Goal: Information Seeking & Learning: Compare options

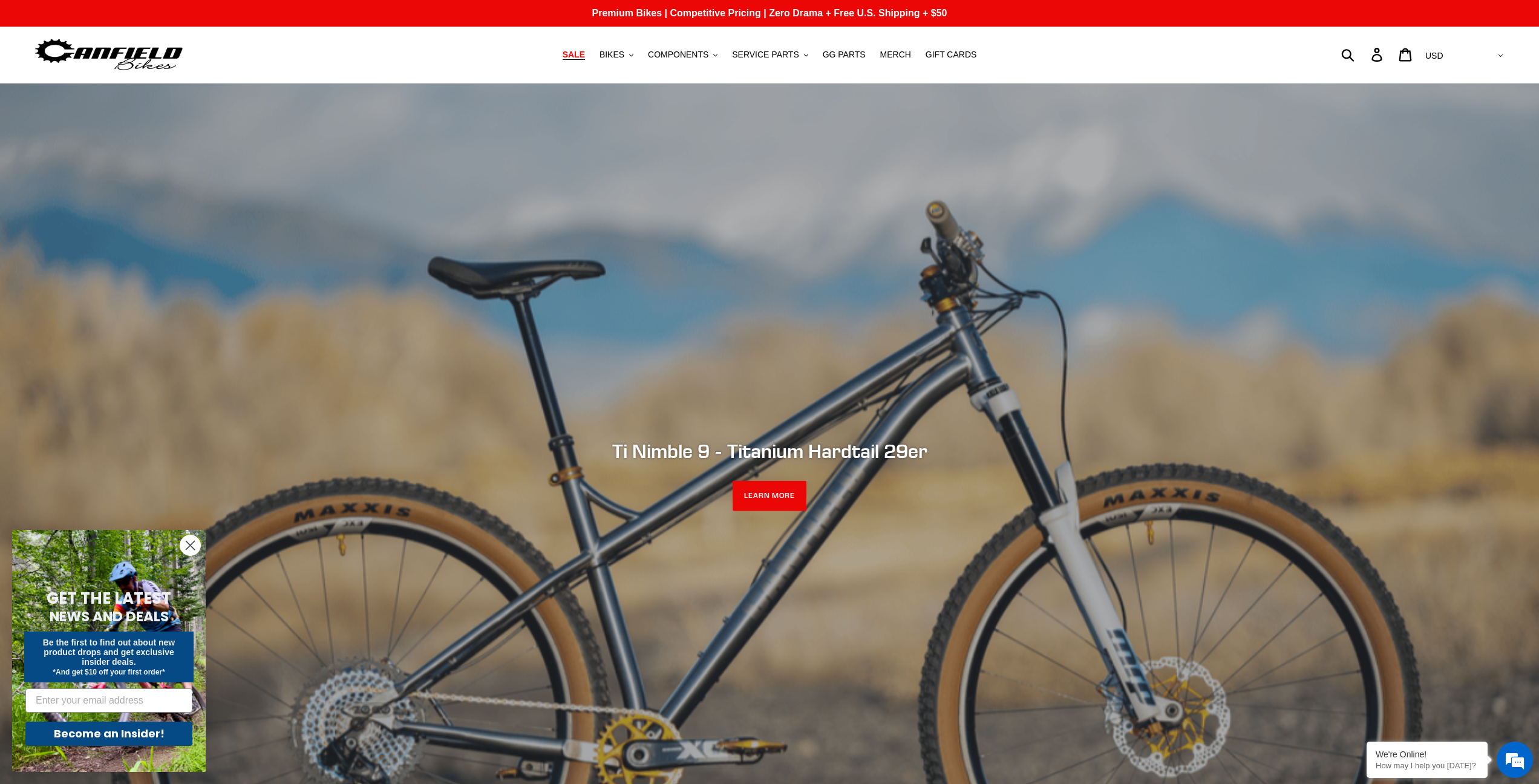
click at [573, 52] on span "SALE" at bounding box center [573, 54] width 22 height 10
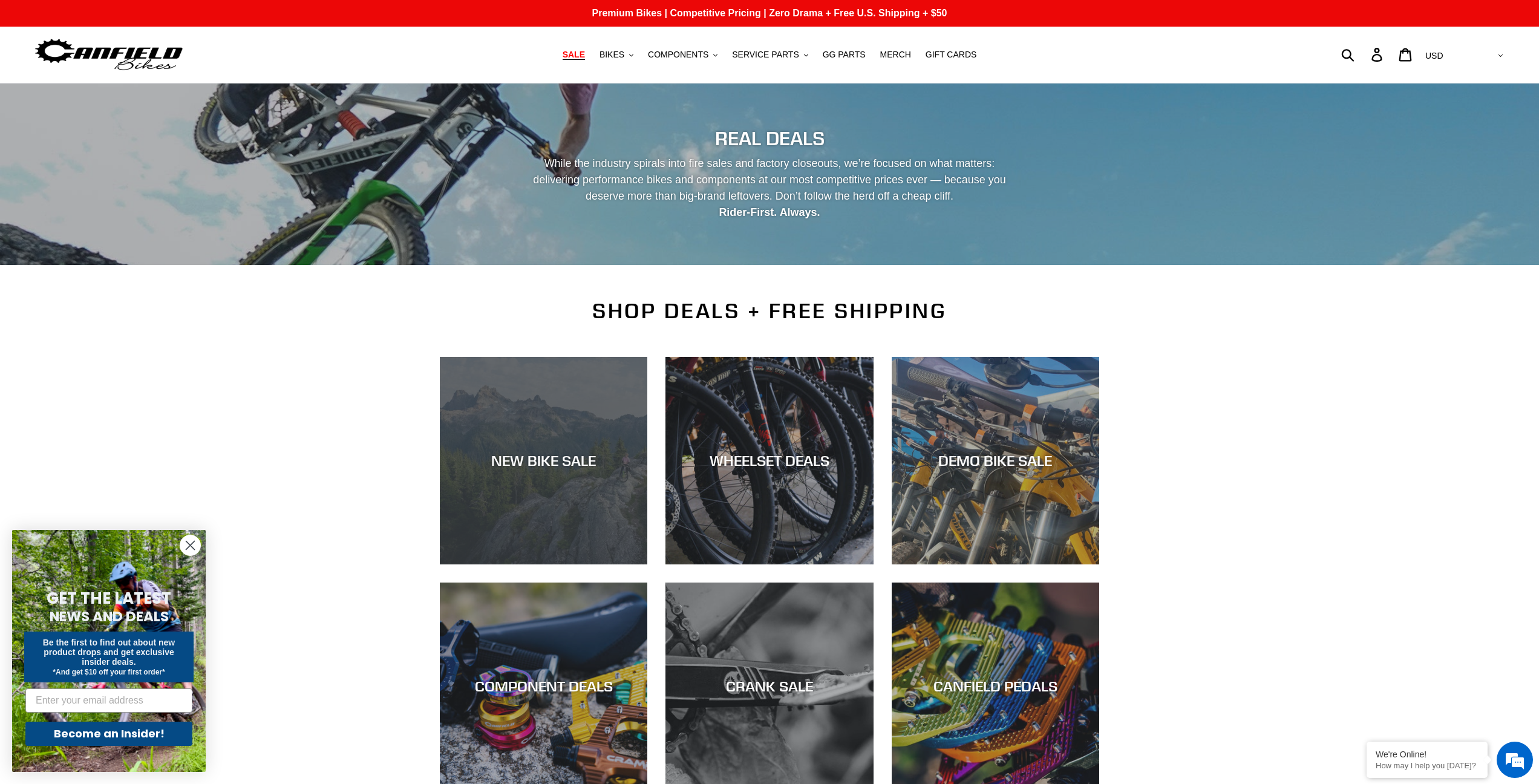
click at [542, 464] on div "NEW BIKE SALE" at bounding box center [544, 461] width 208 height 18
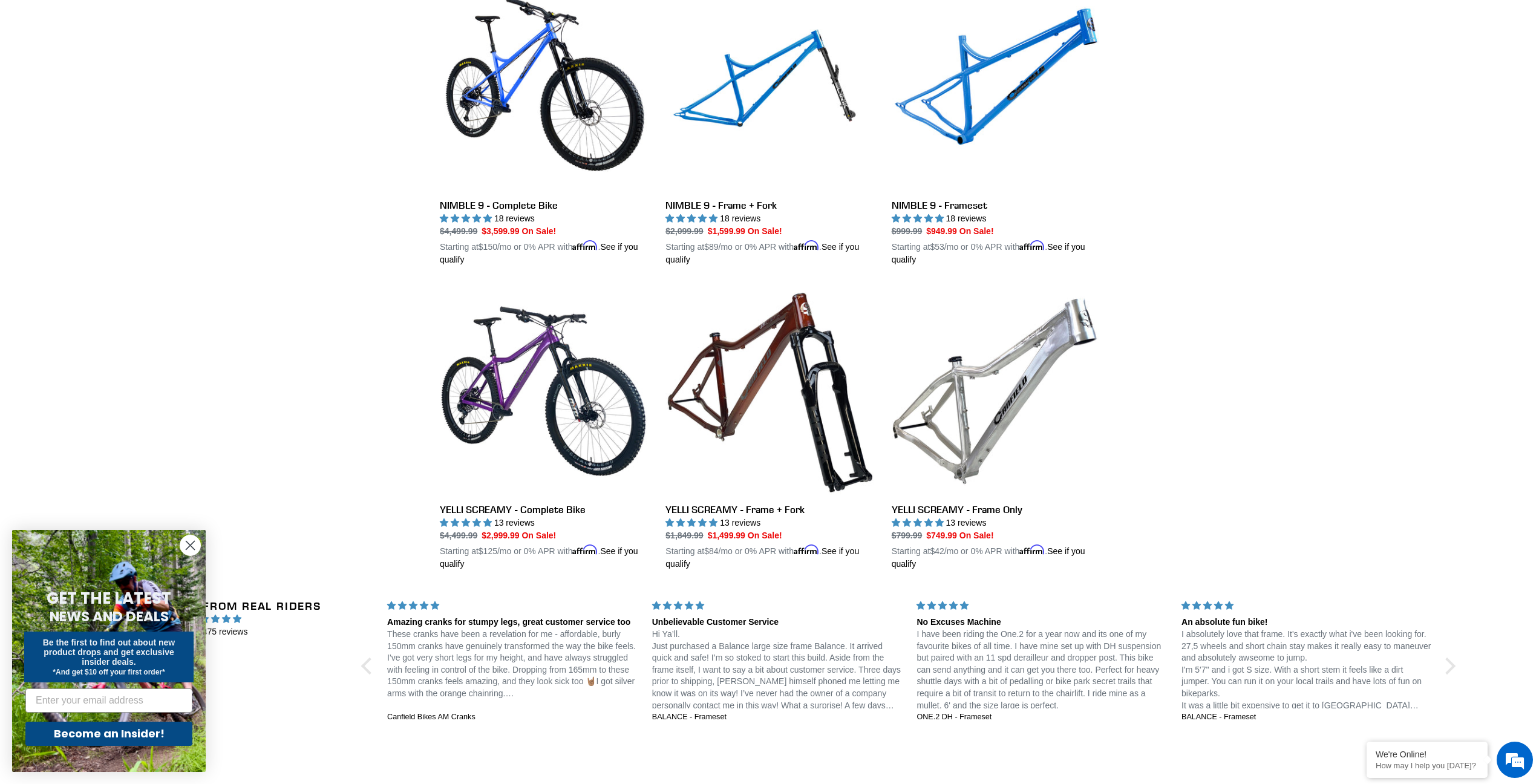
scroll to position [1872, 0]
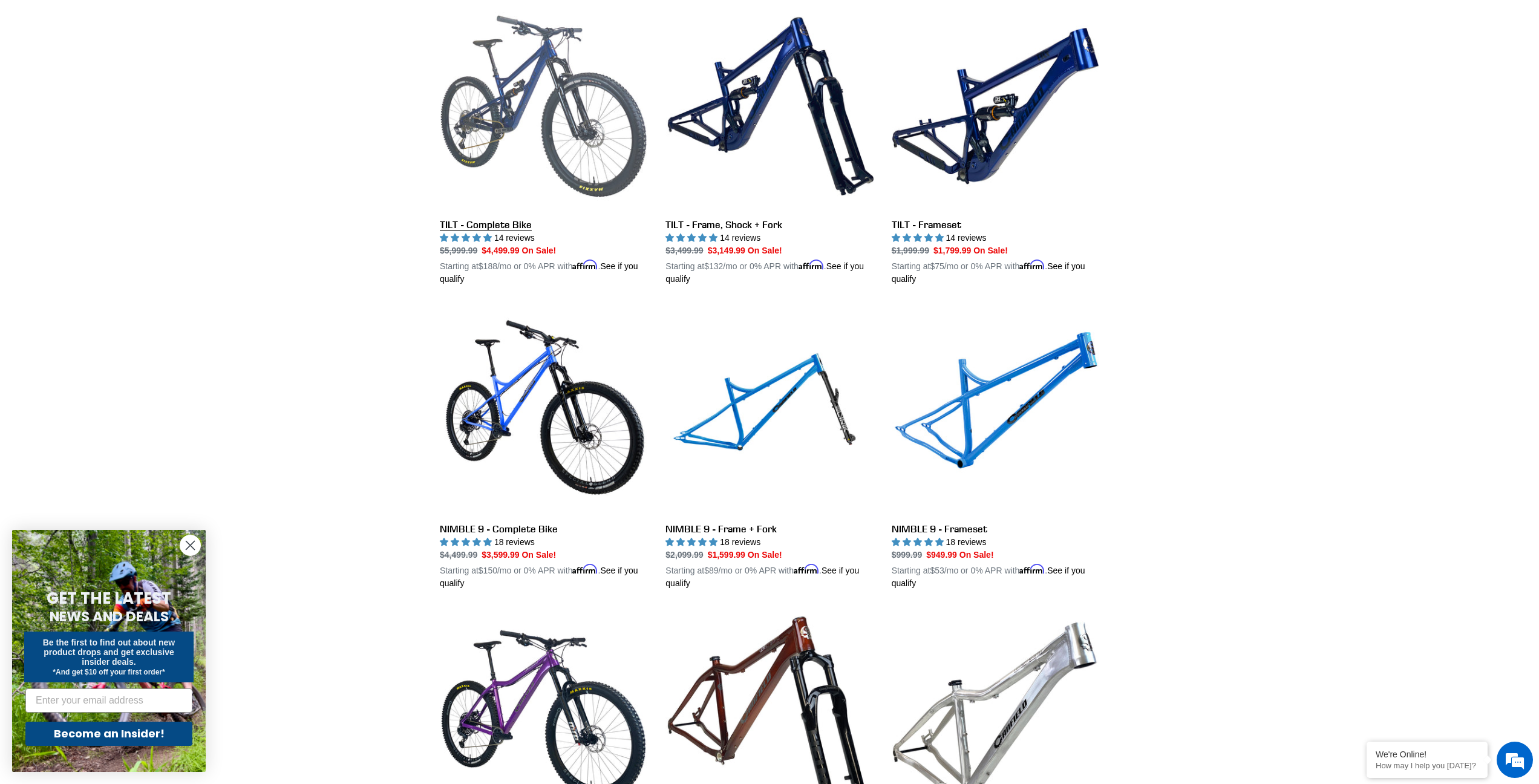
click at [513, 96] on link "TILT - Complete Bike" at bounding box center [544, 144] width 208 height 283
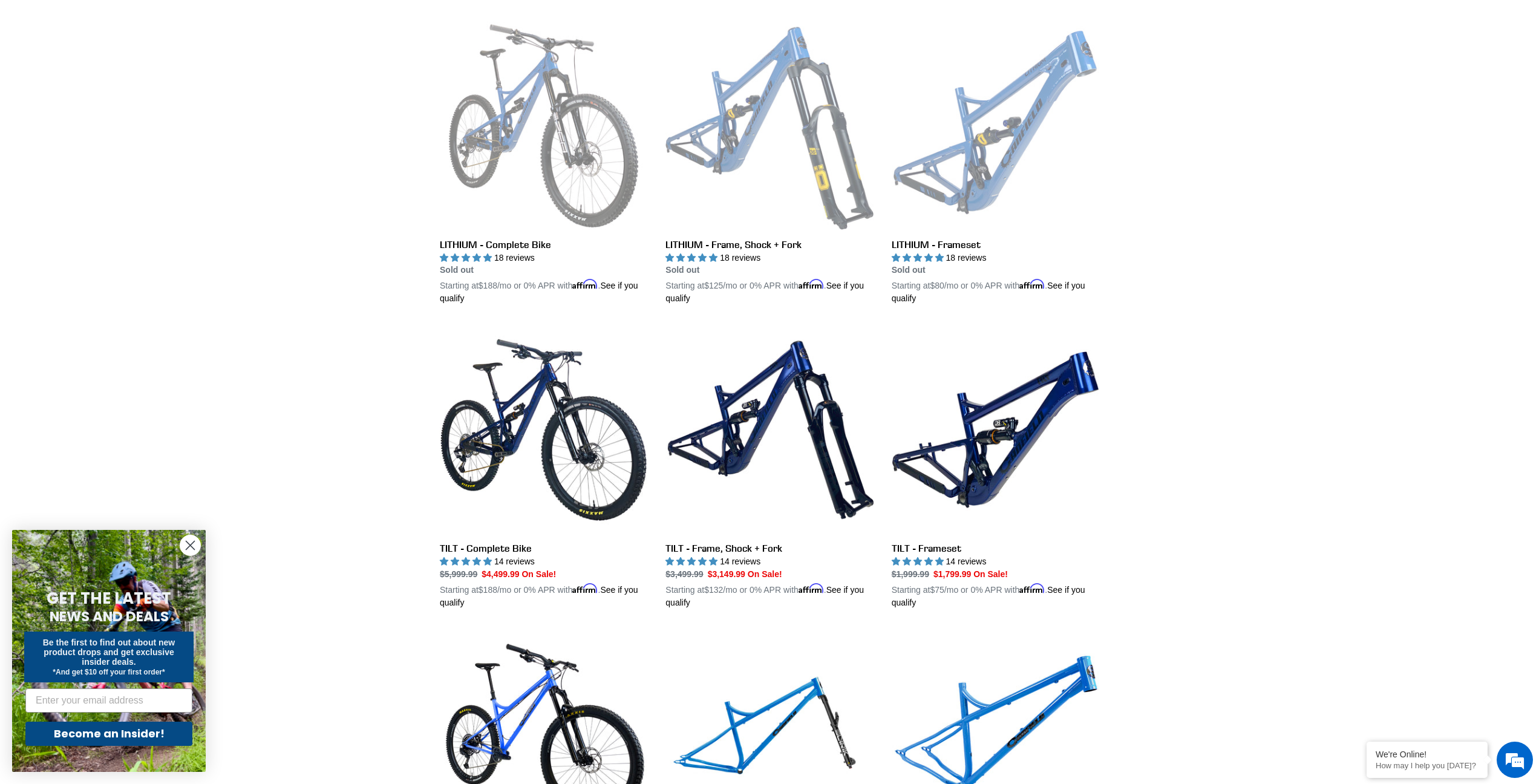
scroll to position [1526, 0]
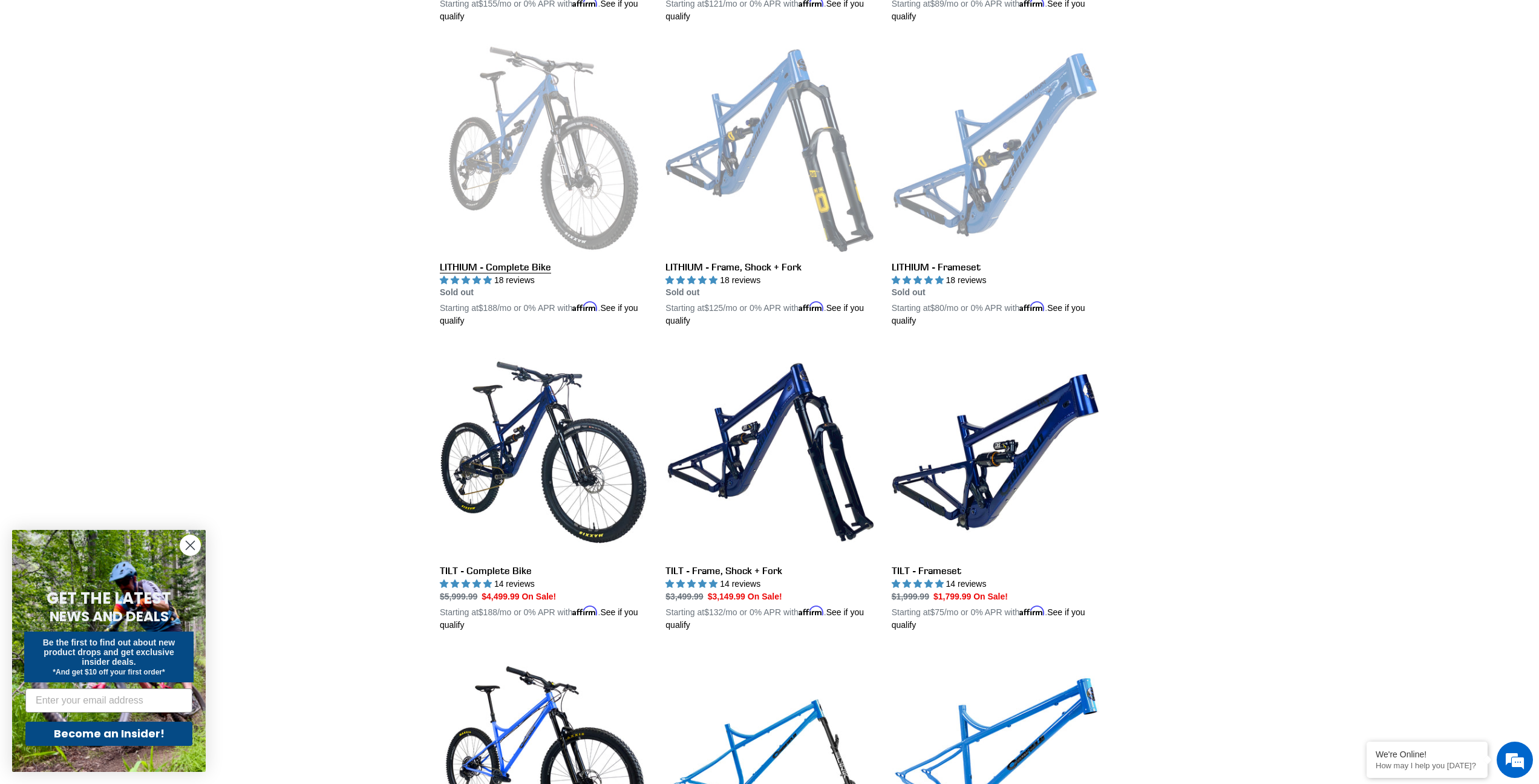
click at [521, 151] on link "LITHIUM - Complete Bike" at bounding box center [544, 185] width 208 height 283
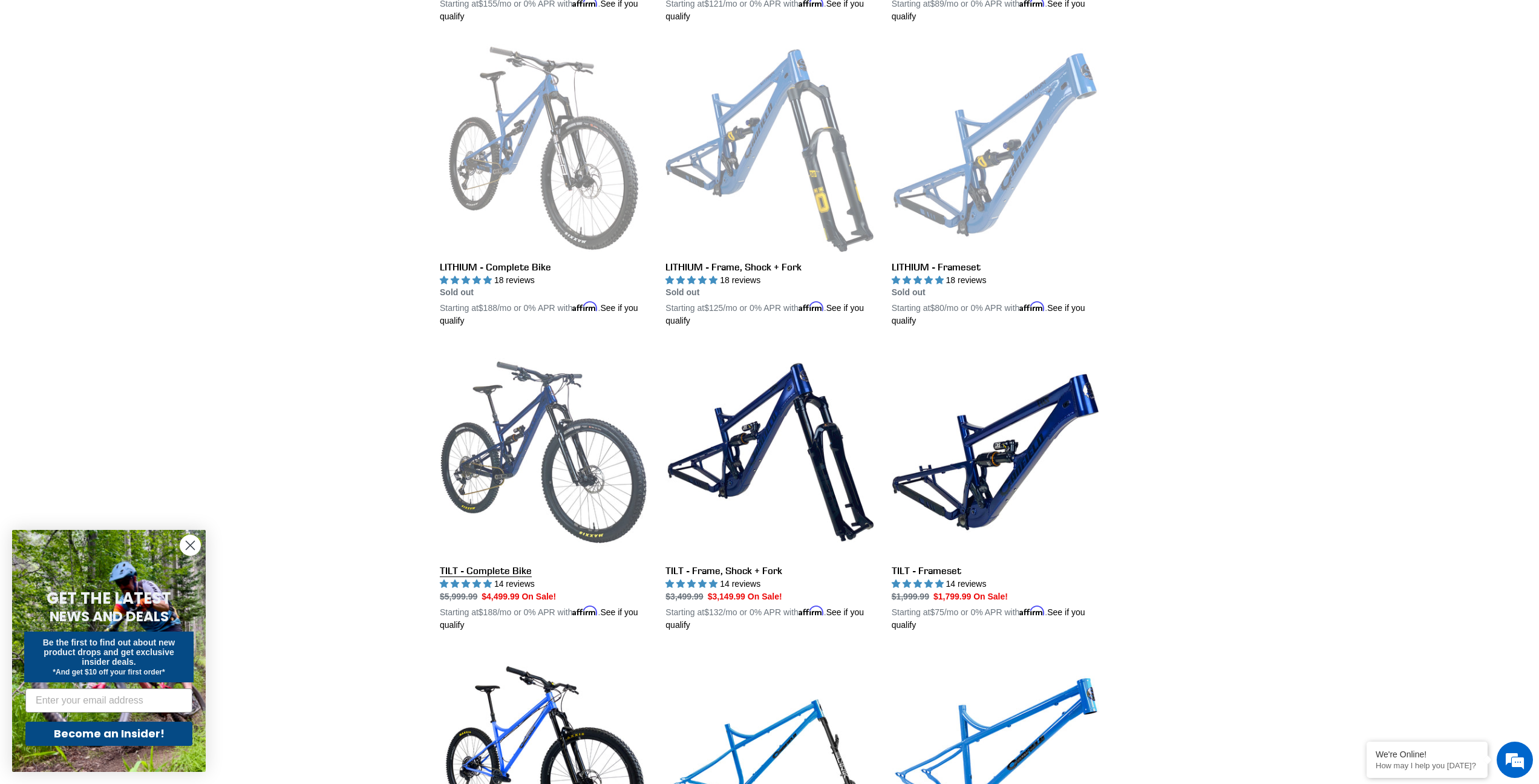
click at [505, 420] on link "TILT - Complete Bike" at bounding box center [544, 490] width 208 height 283
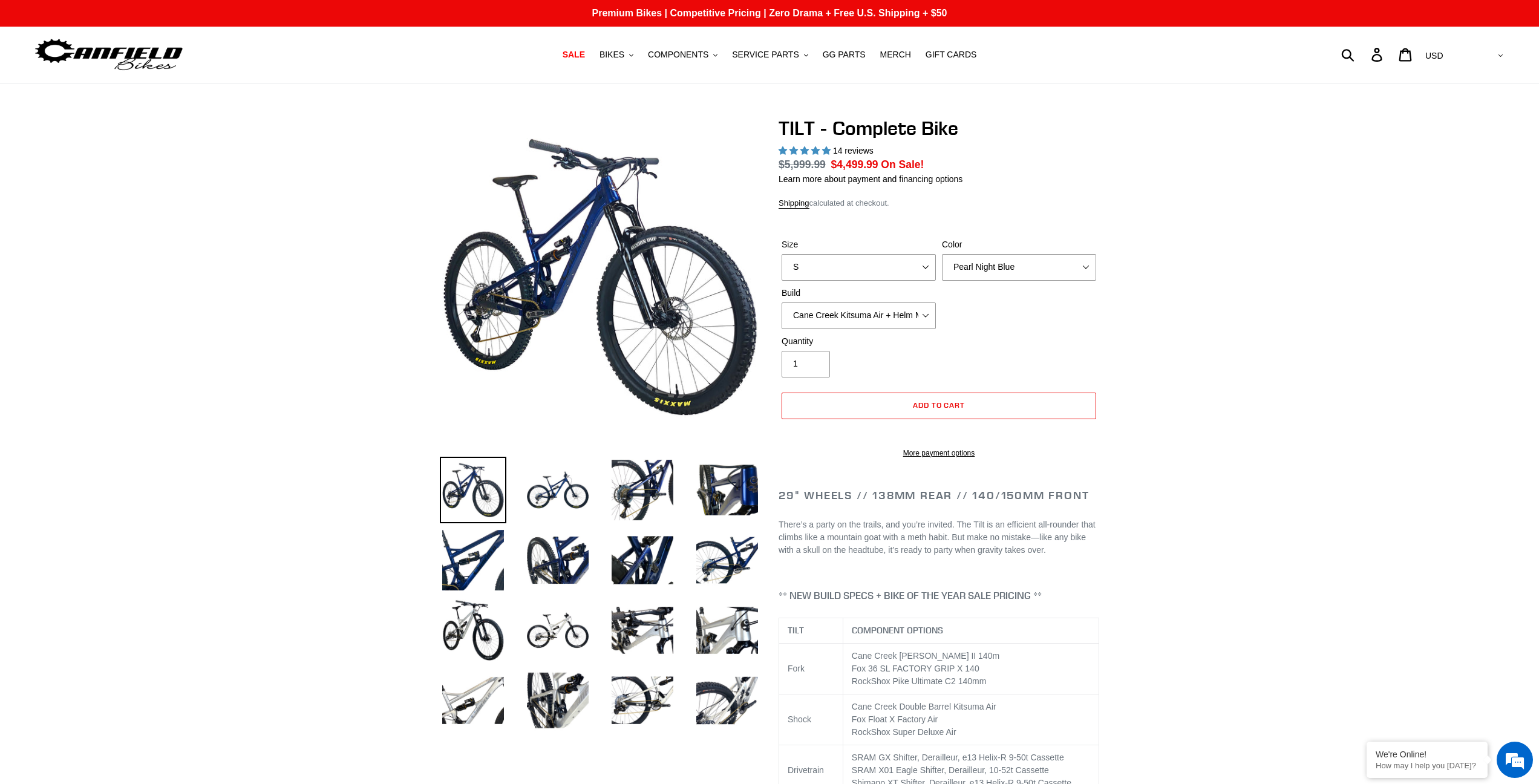
select select "highest-rating"
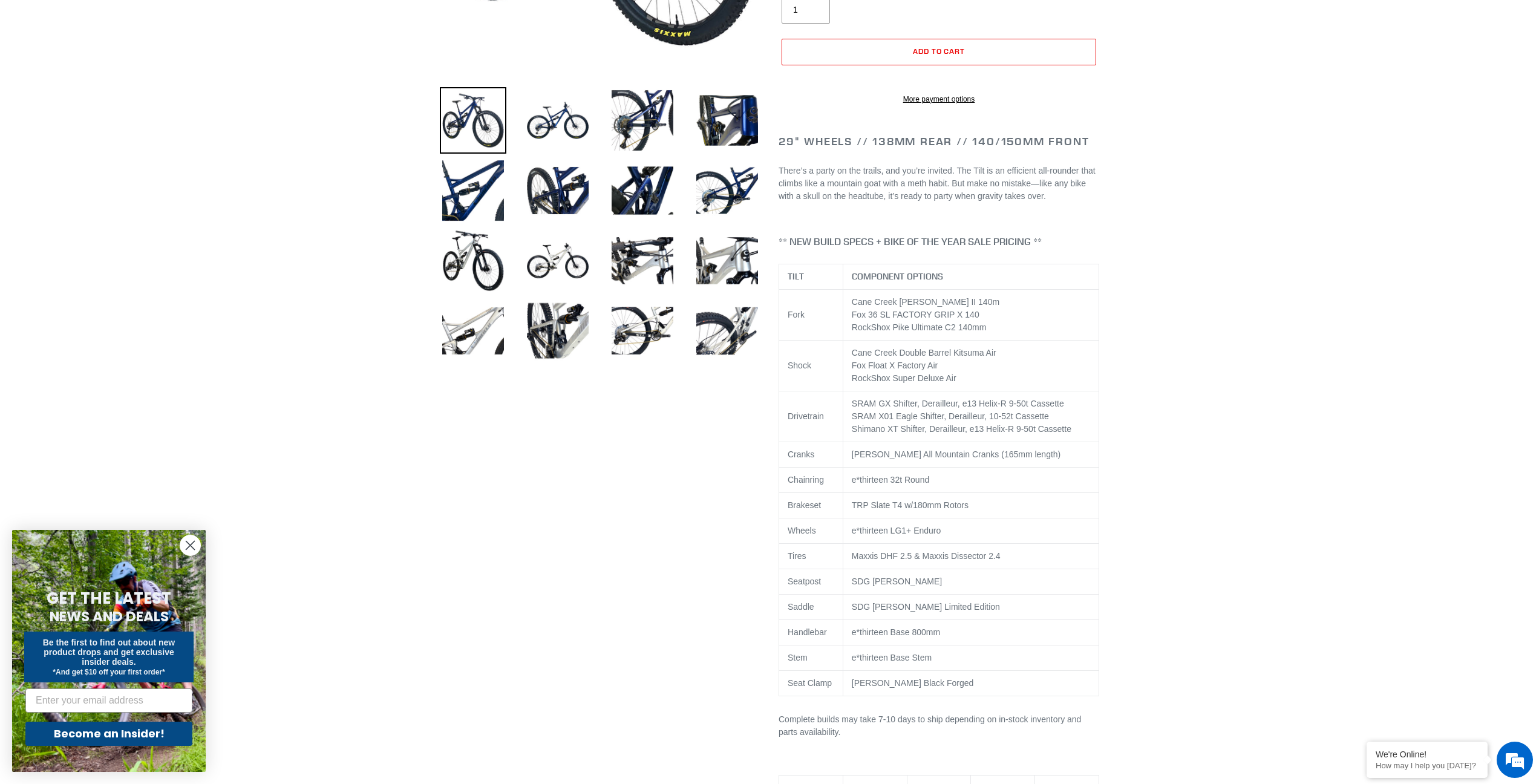
scroll to position [228, 0]
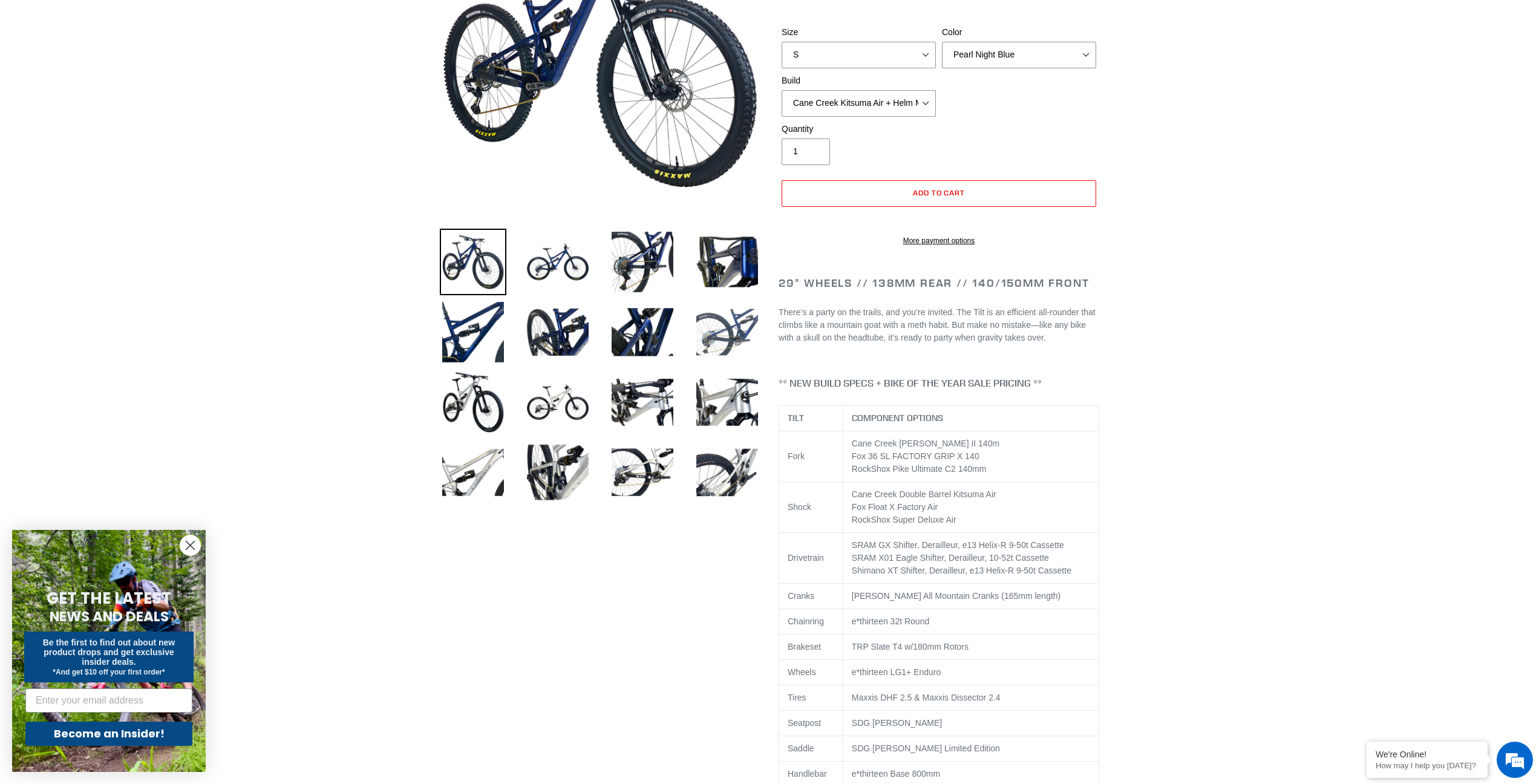
click at [733, 340] on img at bounding box center [726, 332] width 66 height 66
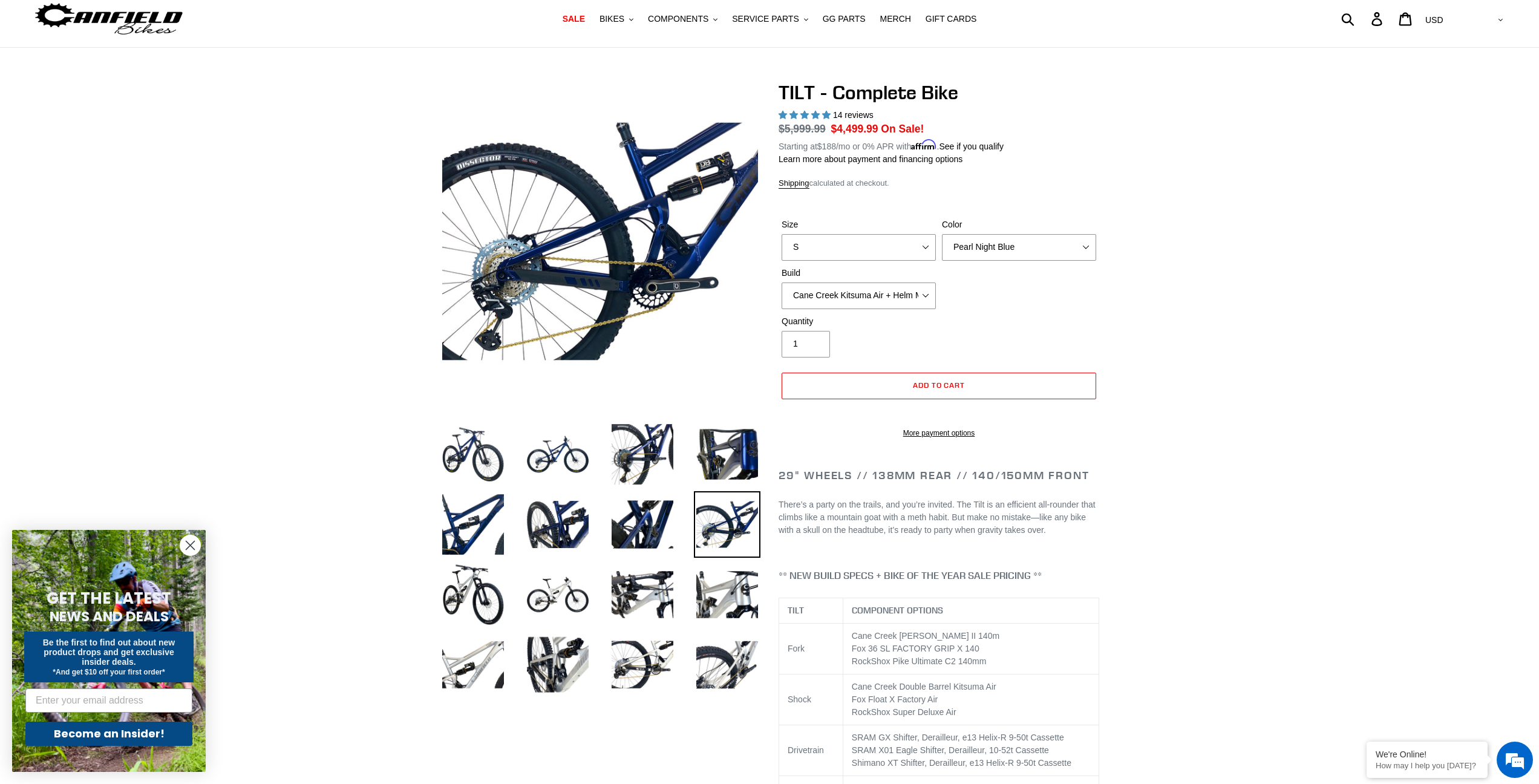
scroll to position [33, 0]
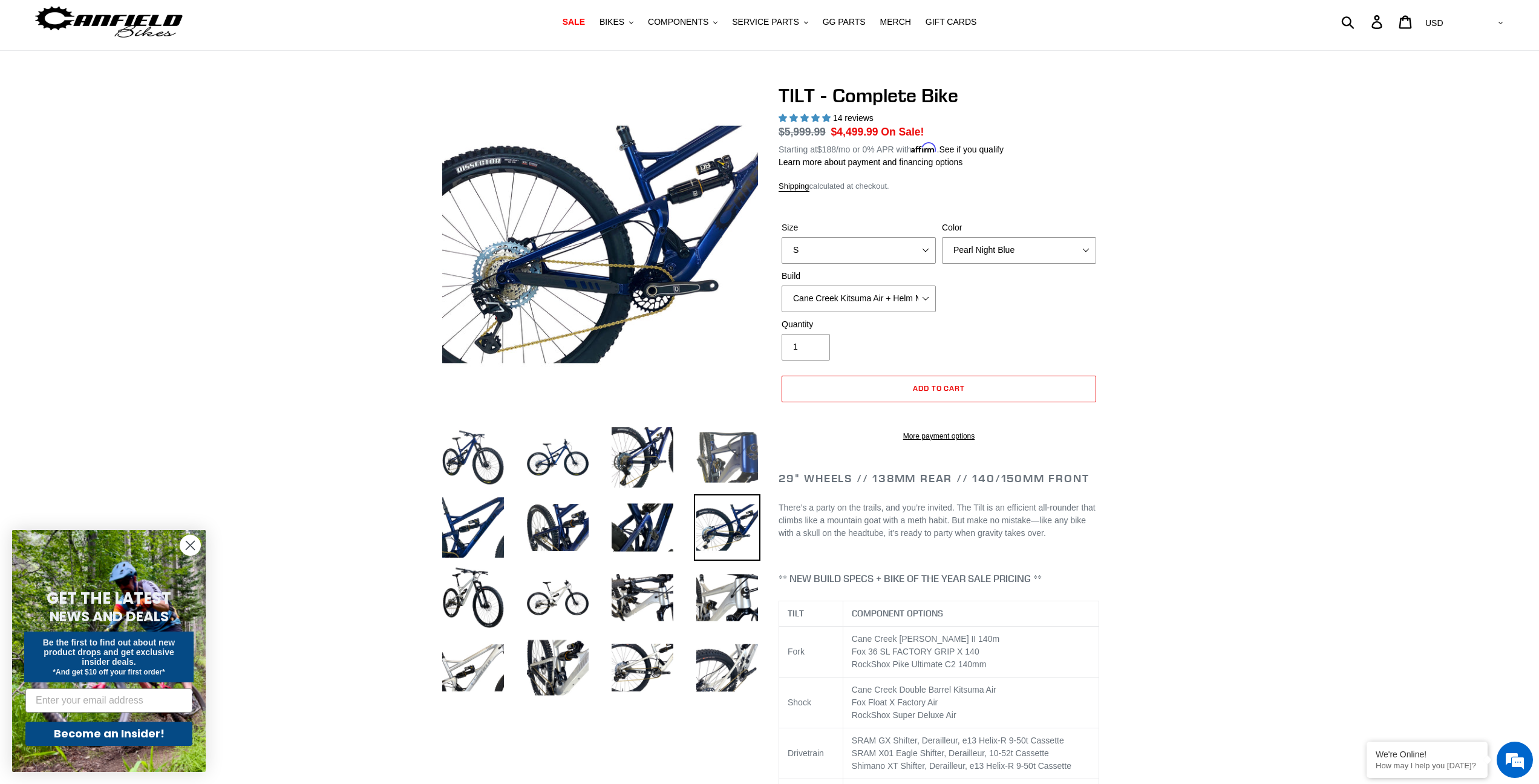
click at [737, 458] on img at bounding box center [726, 457] width 66 height 66
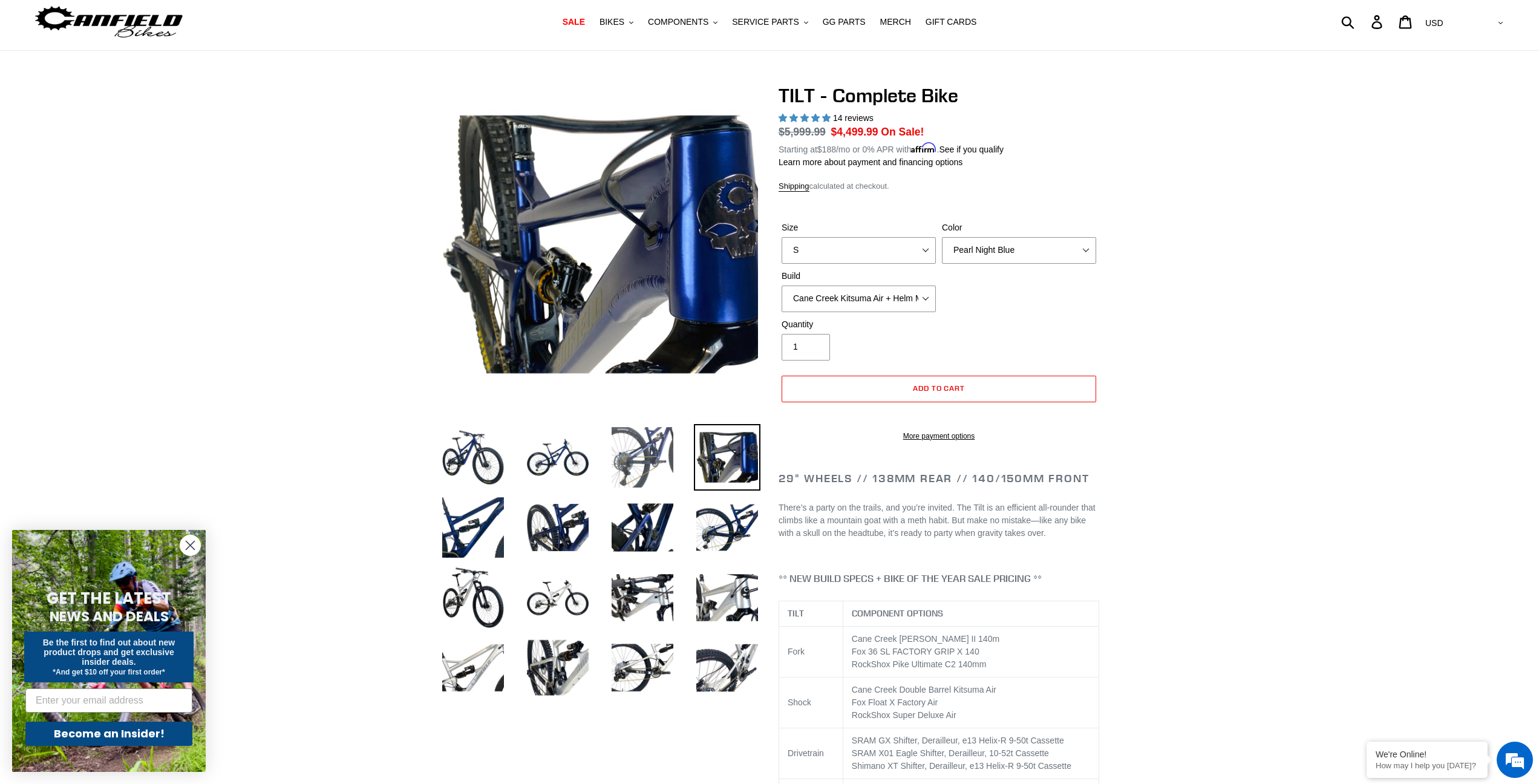
click at [657, 444] on img at bounding box center [642, 457] width 66 height 66
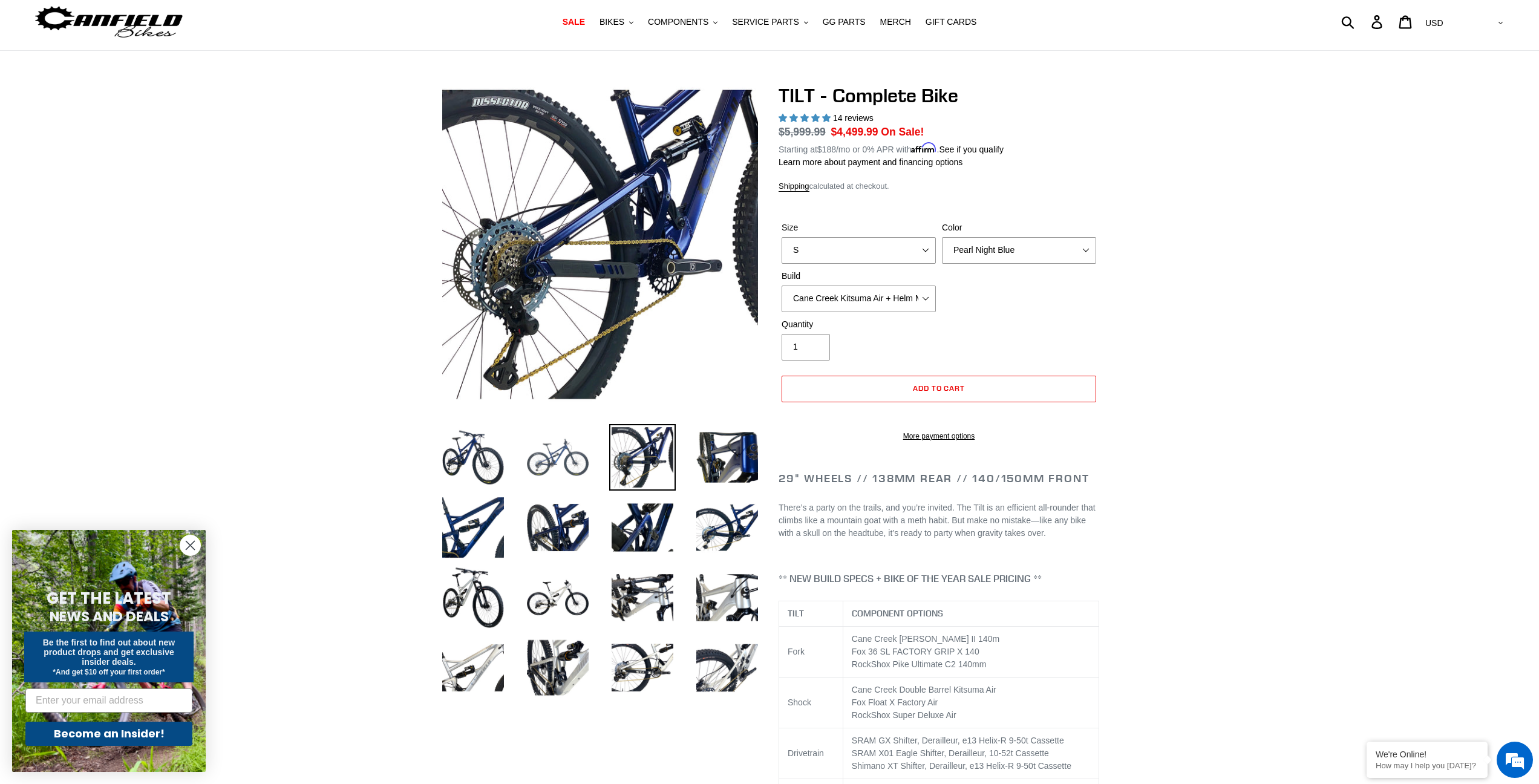
click at [556, 442] on img at bounding box center [558, 457] width 66 height 66
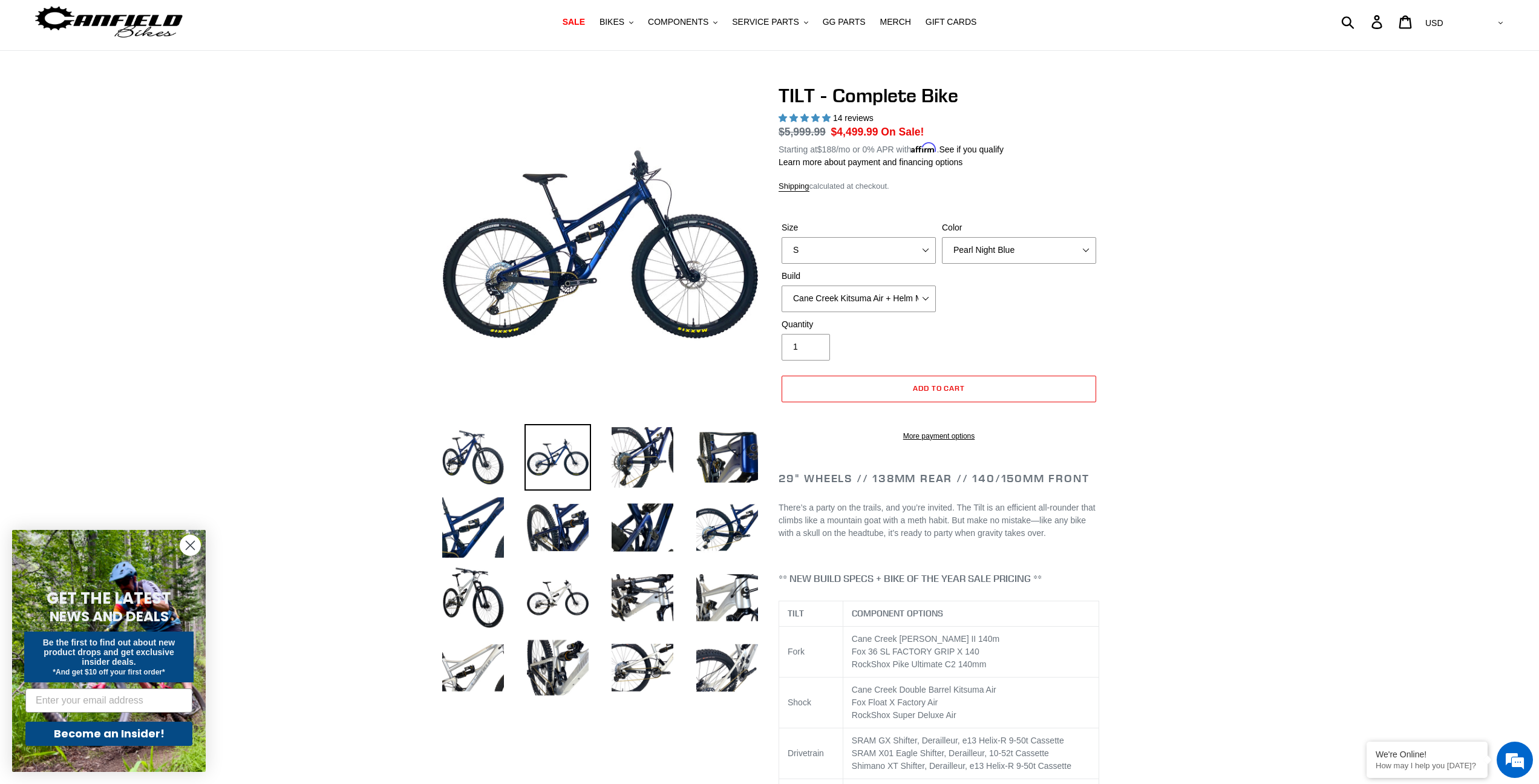
click at [508, 445] on li at bounding box center [549, 460] width 85 height 70
click at [489, 451] on img at bounding box center [473, 457] width 66 height 66
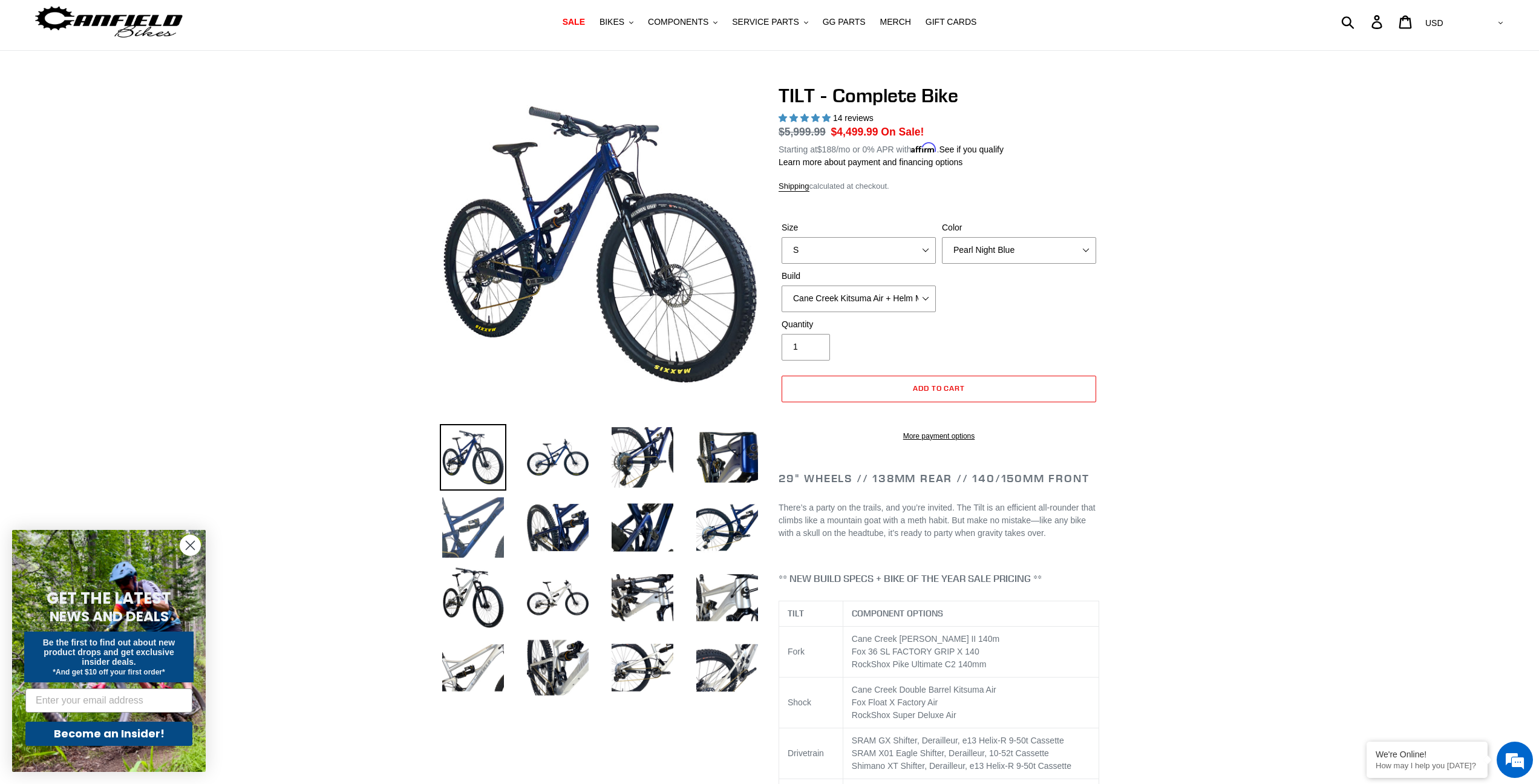
click at [459, 507] on img at bounding box center [473, 527] width 66 height 66
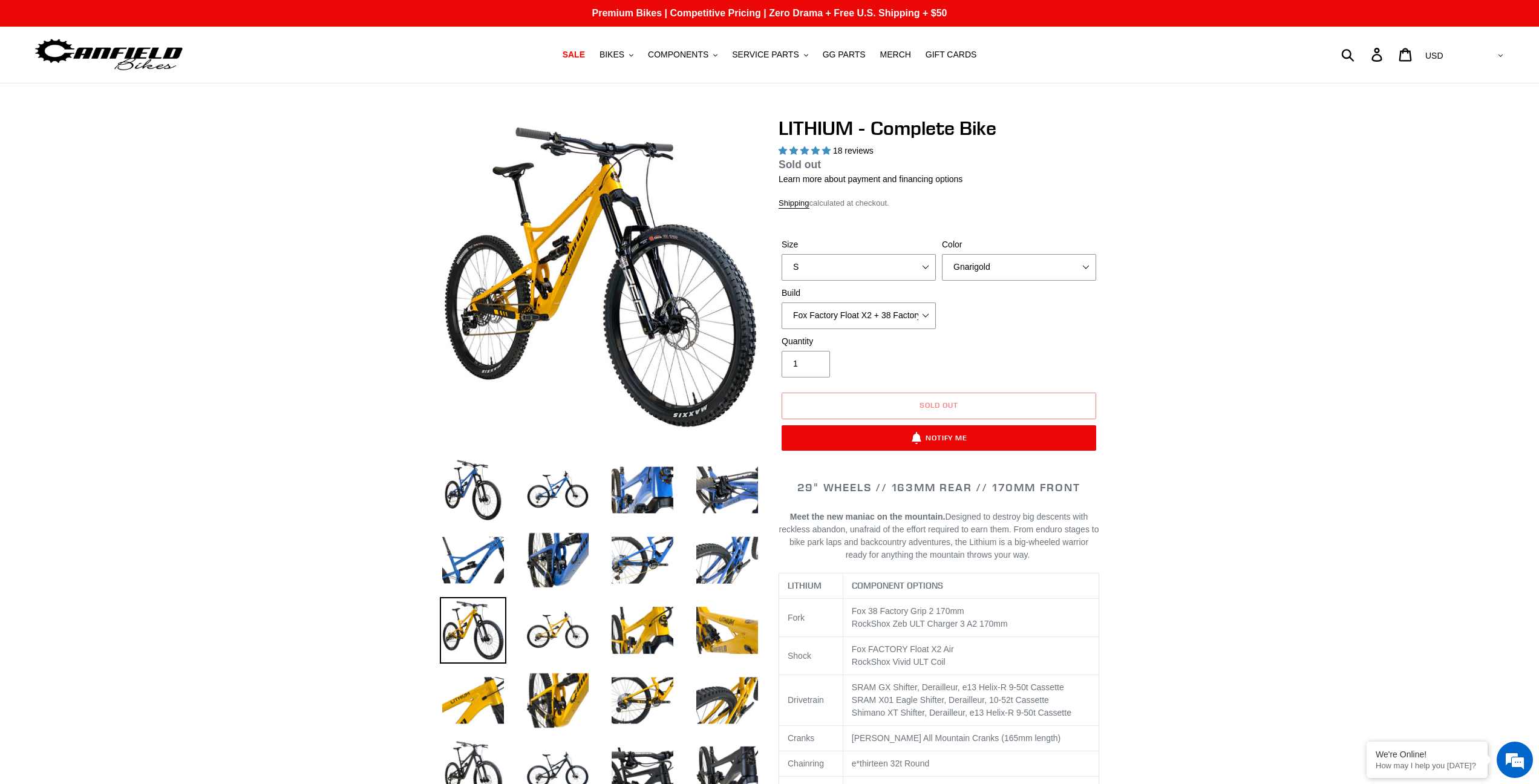
select select "highest-rating"
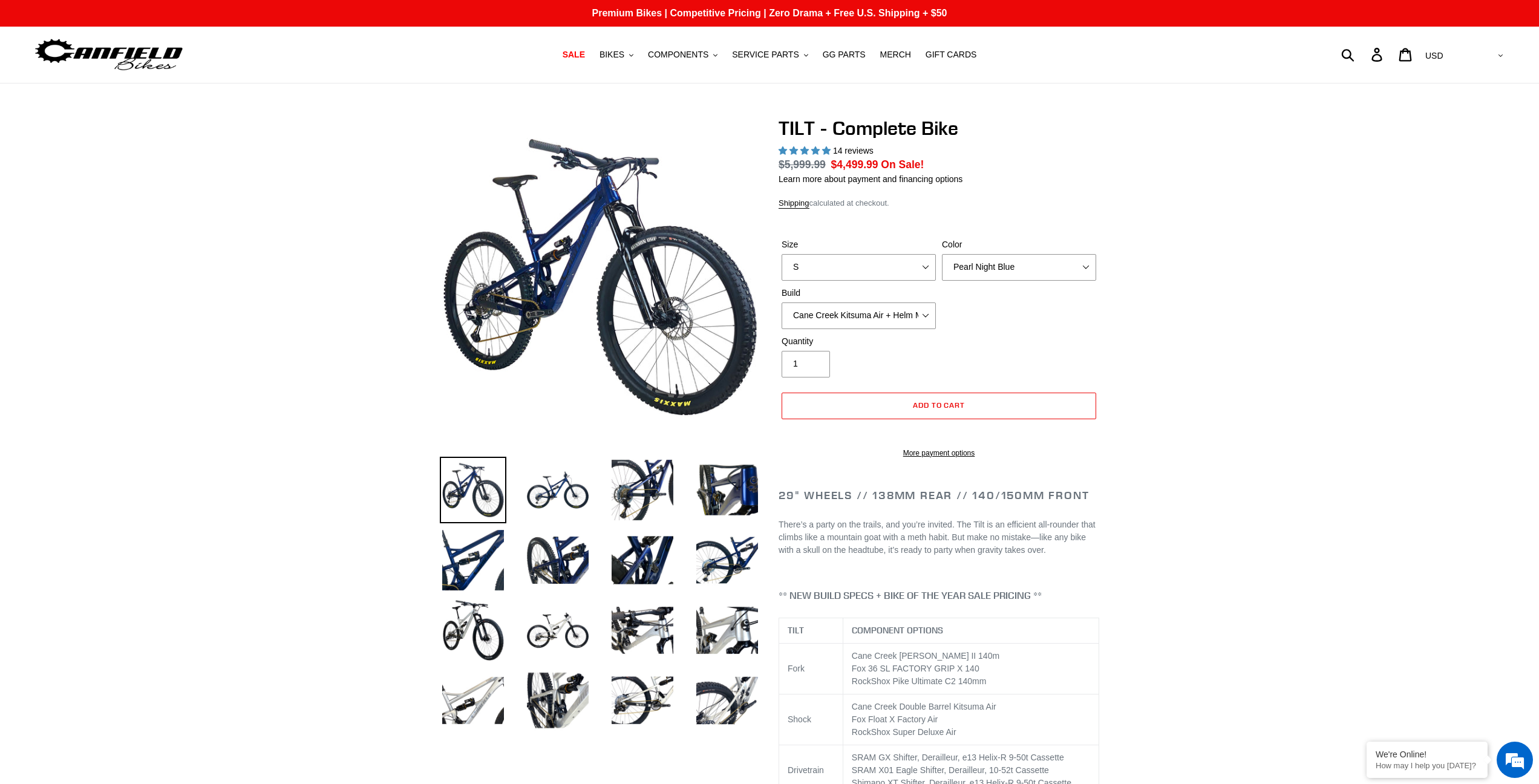
select select "highest-rating"
